Goal: Find specific page/section: Find specific page/section

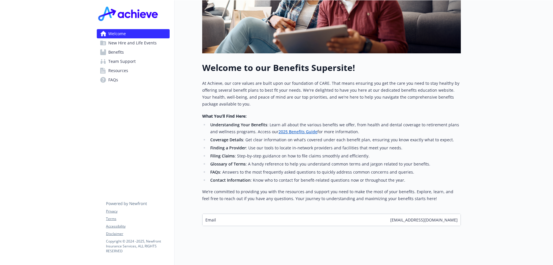
scroll to position [151, 0]
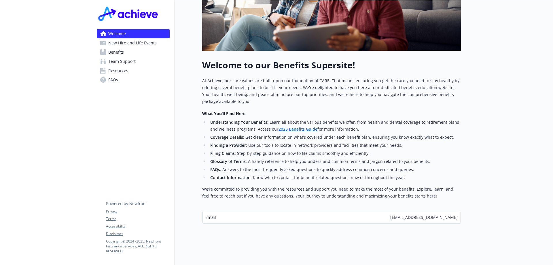
click at [118, 53] on span "Benefits" at bounding box center [116, 52] width 16 height 9
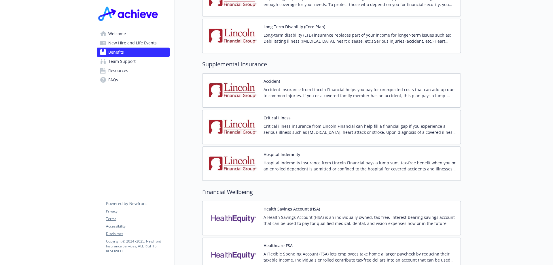
scroll to position [880, 0]
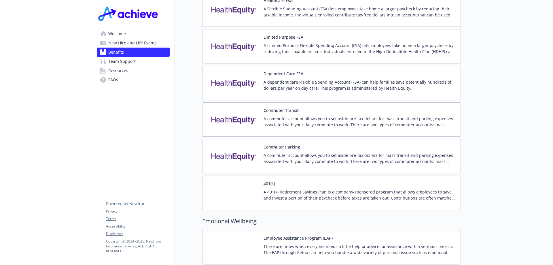
drag, startPoint x: 550, startPoint y: 148, endPoint x: 526, endPoint y: 191, distance: 49.4
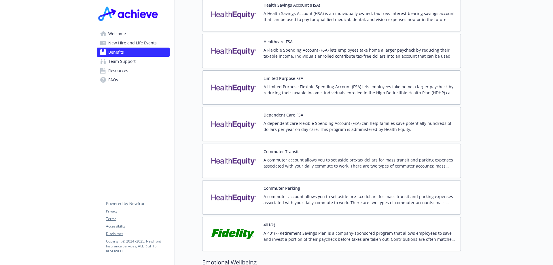
scroll to position [817, 0]
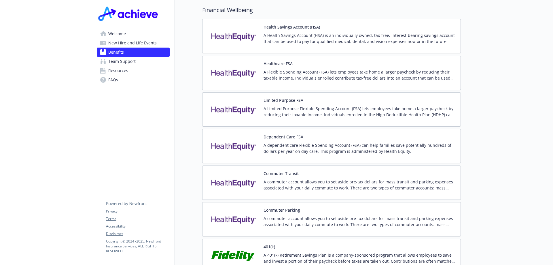
click at [116, 70] on span "Resources" at bounding box center [118, 70] width 20 height 9
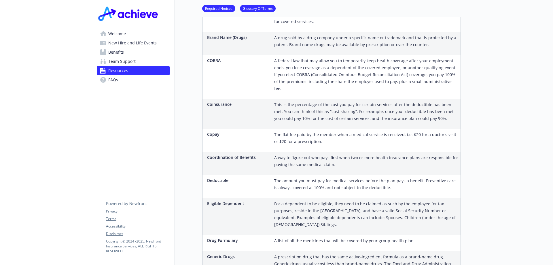
scroll to position [385, 0]
